Goal: Find contact information: Find contact information

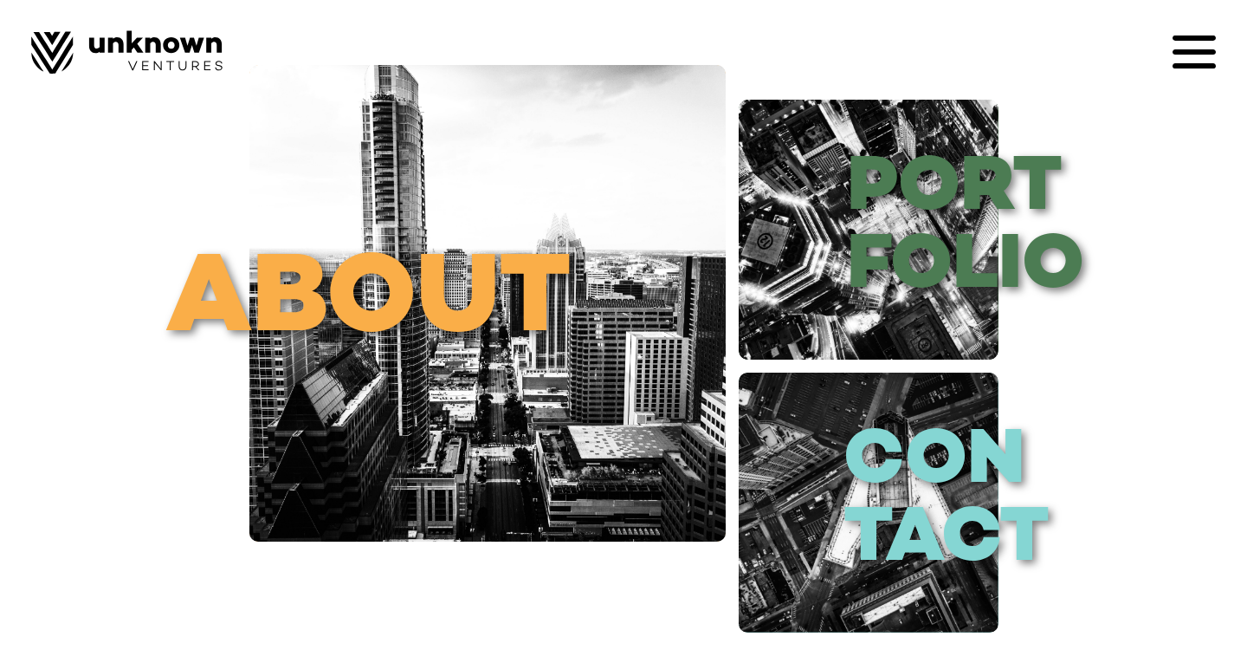
click at [1190, 56] on icon at bounding box center [1194, 51] width 43 height 43
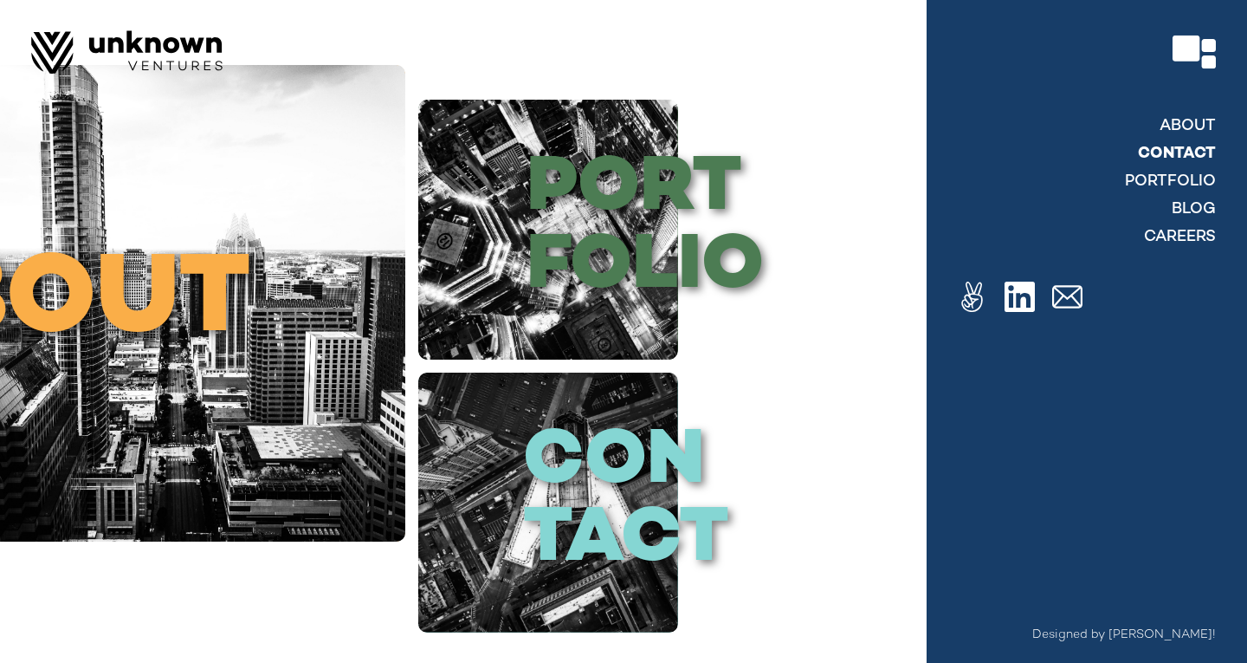
click at [1158, 157] on link "contact" at bounding box center [1177, 154] width 78 height 21
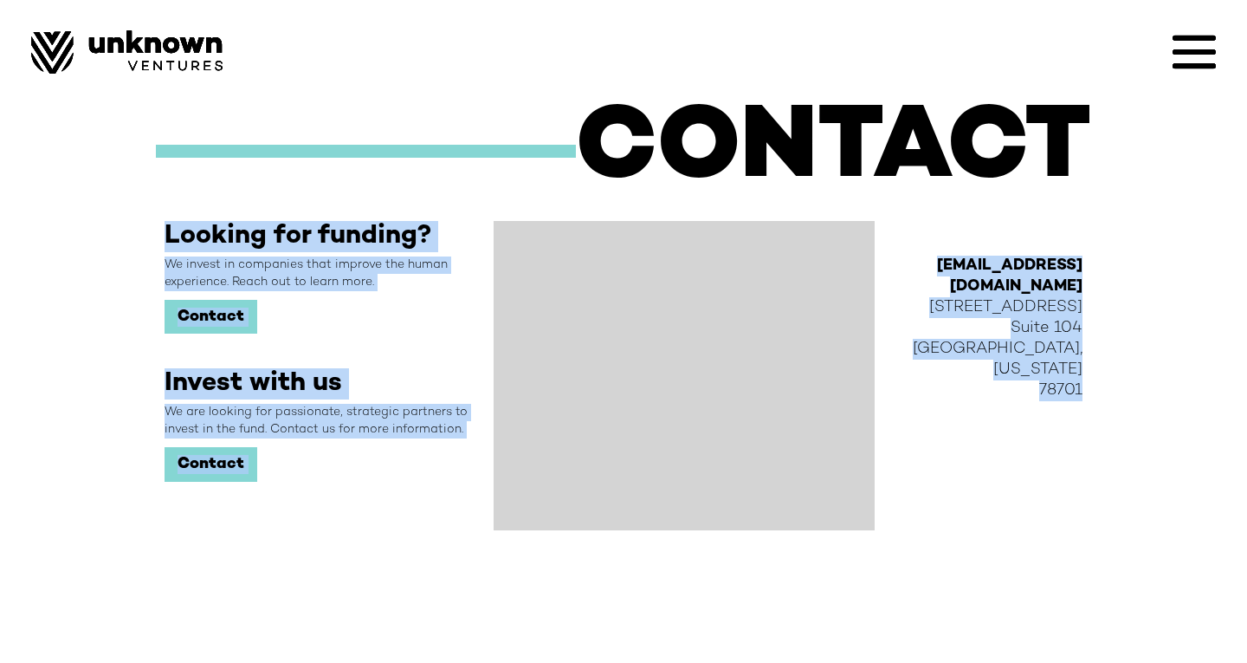
drag, startPoint x: 1176, startPoint y: 399, endPoint x: 1197, endPoint y: 185, distance: 215.0
click at [1197, 186] on div "CONTACT Looking for funding? We invest in companies that improve the human expe…" at bounding box center [623, 319] width 1247 height 638
click at [1161, 365] on div "CONTACT Looking for funding? We invest in companies that improve the human expe…" at bounding box center [623, 319] width 1247 height 638
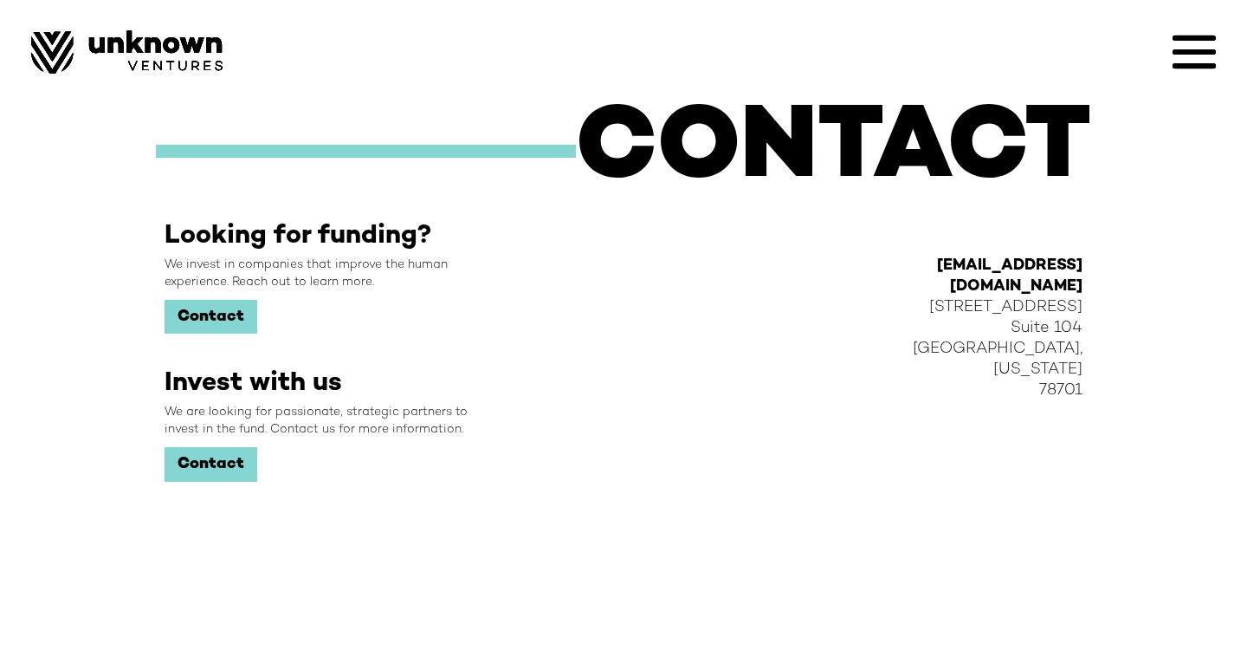
click at [214, 332] on link "Contact" at bounding box center [211, 317] width 93 height 35
